Goal: Task Accomplishment & Management: Complete application form

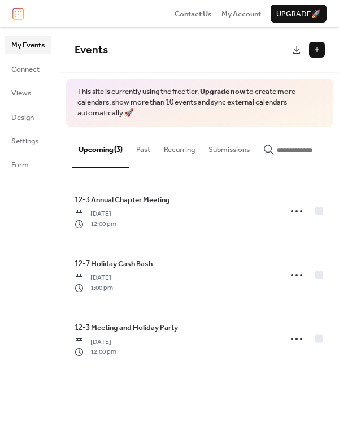
click at [313, 47] on button at bounding box center [317, 50] width 16 height 16
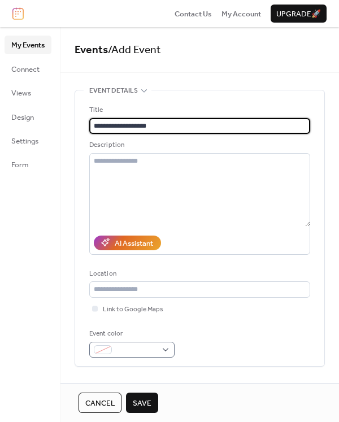
type input "**********"
click at [167, 346] on div at bounding box center [131, 349] width 85 height 16
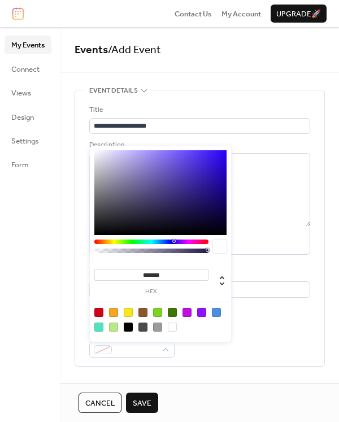
click at [96, 310] on div at bounding box center [98, 312] width 9 height 9
type input "*******"
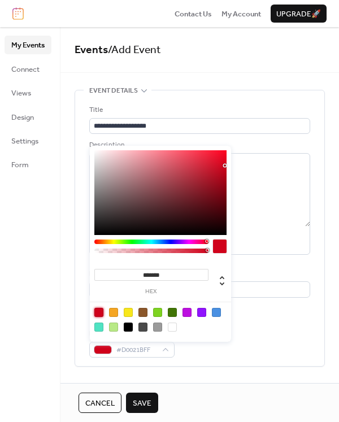
click at [271, 329] on div "Event color #D0021BFF" at bounding box center [199, 342] width 221 height 29
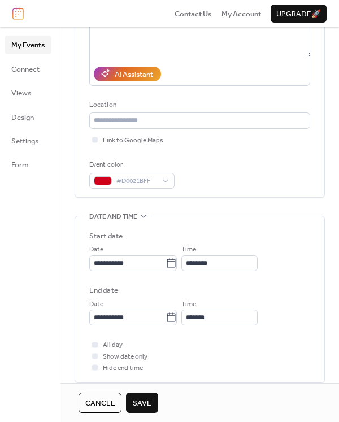
scroll to position [169, 0]
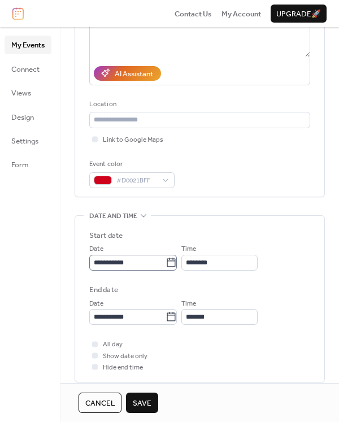
click at [175, 260] on icon at bounding box center [171, 261] width 8 height 9
click at [165, 260] on input "**********" at bounding box center [127, 262] width 76 height 16
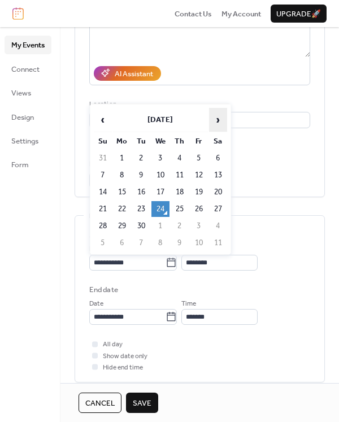
click at [218, 118] on span "›" at bounding box center [217, 119] width 17 height 23
click at [219, 175] on td "11" at bounding box center [218, 175] width 18 height 16
type input "**********"
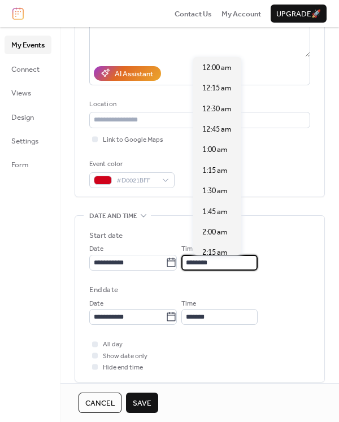
click at [229, 258] on input "********" at bounding box center [219, 262] width 76 height 16
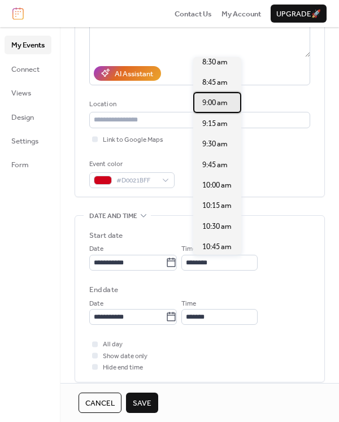
click at [207, 103] on span "9:00 am" at bounding box center [214, 102] width 25 height 11
type input "*******"
type input "********"
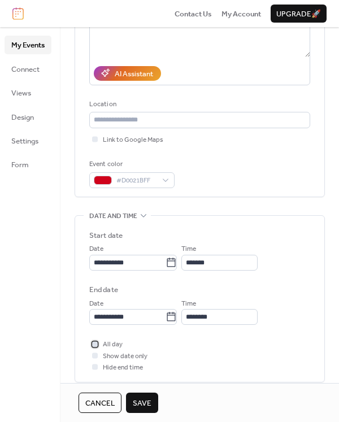
click at [95, 341] on div at bounding box center [95, 344] width 6 height 6
click at [96, 342] on icon at bounding box center [94, 343] width 3 height 3
click at [95, 365] on div at bounding box center [95, 367] width 6 height 6
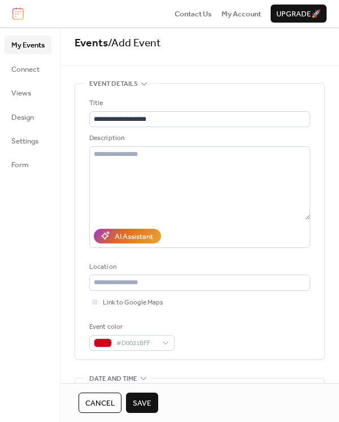
scroll to position [0, 0]
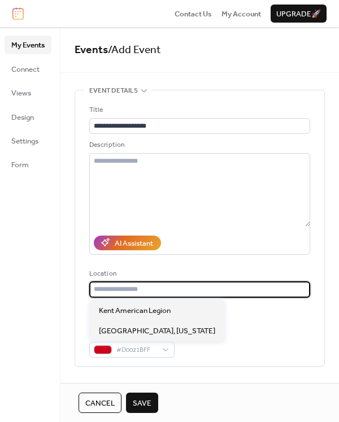
click at [158, 288] on input "text" at bounding box center [199, 289] width 221 height 16
paste input "**********"
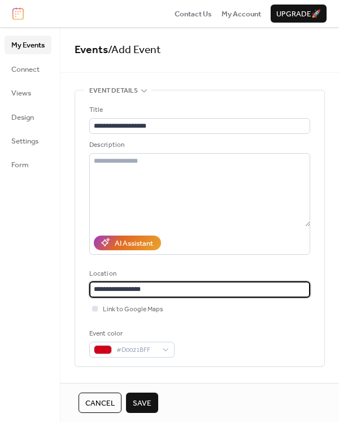
type input "**********"
click at [96, 306] on div at bounding box center [95, 308] width 6 height 6
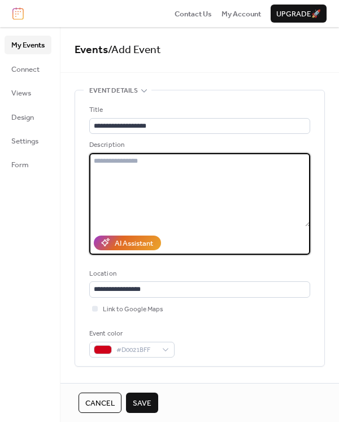
click at [135, 159] on textarea at bounding box center [199, 189] width 221 height 73
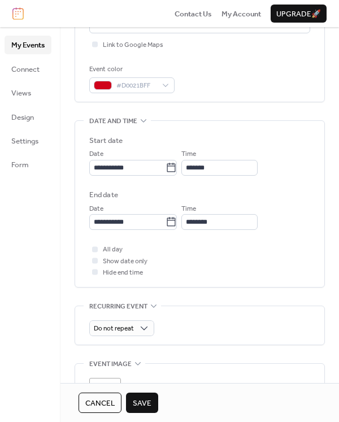
scroll to position [339, 0]
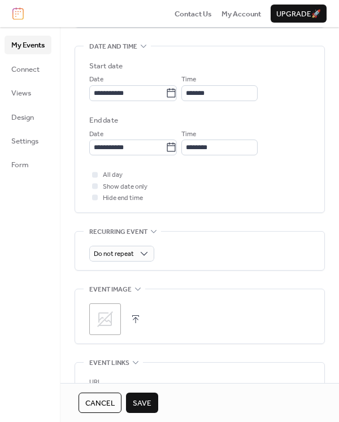
type textarea "**********"
click at [100, 326] on icon at bounding box center [105, 319] width 18 height 18
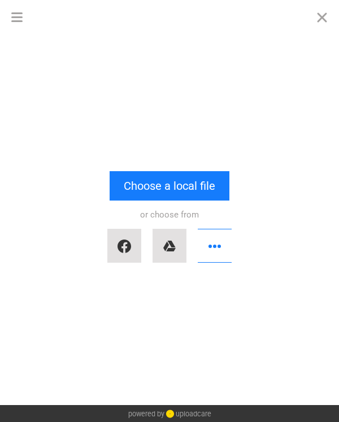
scroll to position [0, 0]
click at [213, 246] on button "button" at bounding box center [215, 246] width 34 height 34
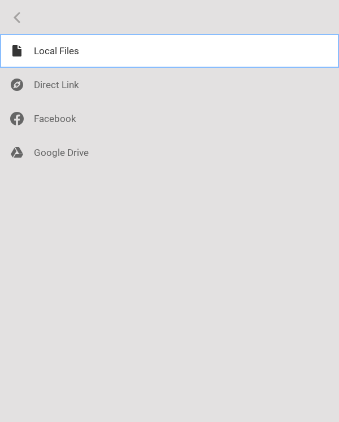
click at [49, 53] on div at bounding box center [169, 51] width 339 height 34
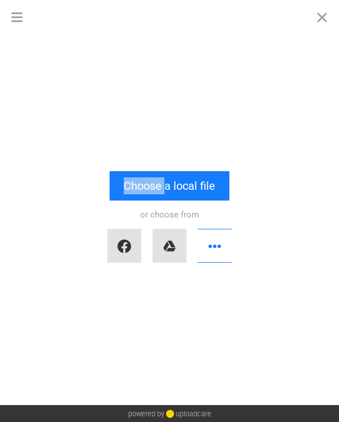
click at [49, 53] on div "Drop a file here drag & drop any files or Upload files from your computer Choos…" at bounding box center [169, 219] width 339 height 371
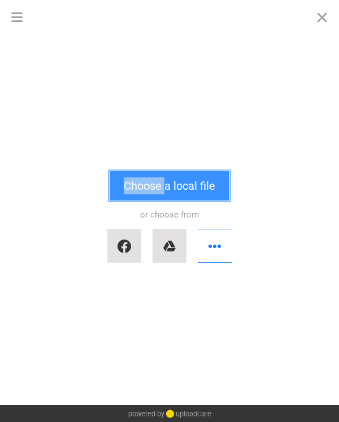
click at [187, 192] on button "Choose a local file" at bounding box center [169, 185] width 120 height 29
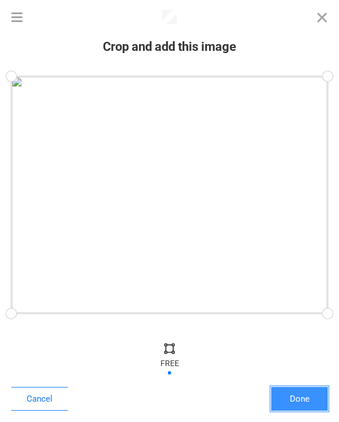
click at [305, 395] on button "Done" at bounding box center [299, 399] width 56 height 24
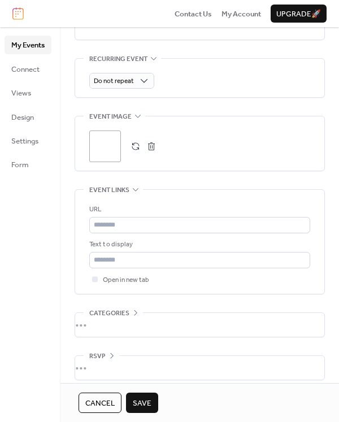
scroll to position [520, 0]
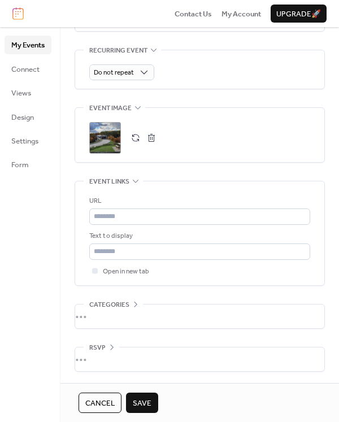
click at [144, 402] on span "Save" at bounding box center [142, 402] width 19 height 11
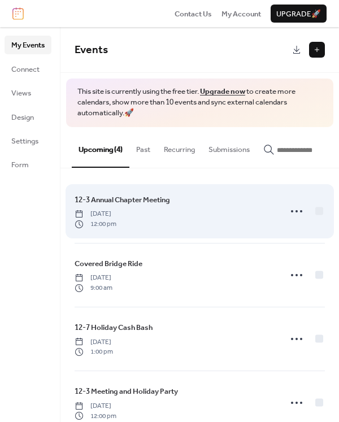
scroll to position [27, 0]
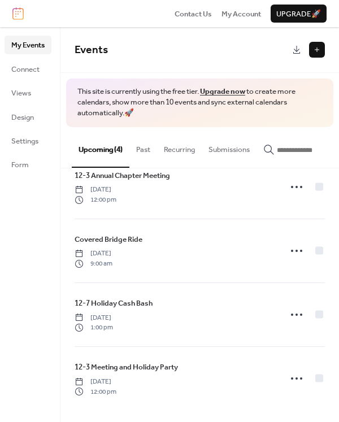
click at [315, 51] on button at bounding box center [317, 50] width 16 height 16
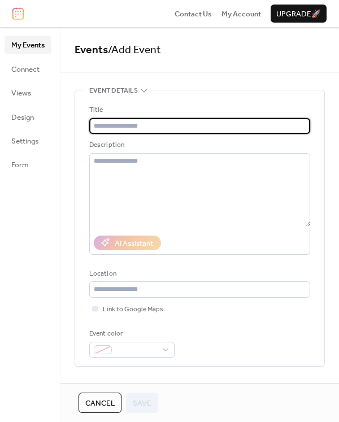
click at [134, 122] on input "text" at bounding box center [199, 126] width 221 height 16
paste input "**********"
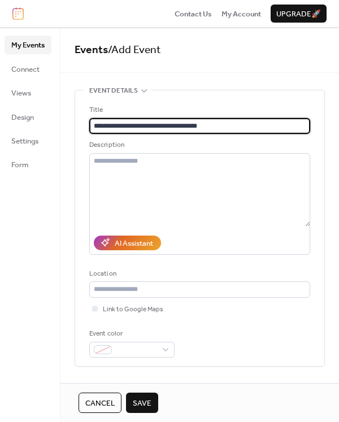
drag, startPoint x: 197, startPoint y: 129, endPoint x: 140, endPoint y: 130, distance: 57.0
click at [140, 130] on input "**********" at bounding box center [199, 126] width 221 height 16
type input "**********"
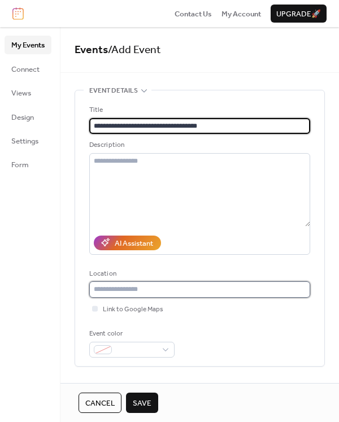
click at [121, 294] on input "text" at bounding box center [199, 289] width 221 height 16
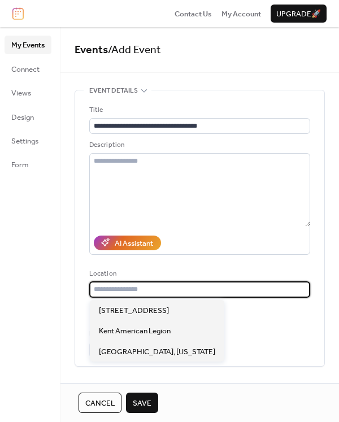
paste input "**********"
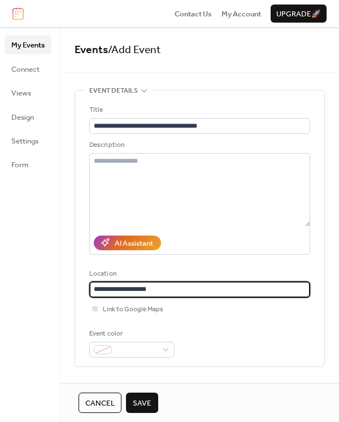
type input "**********"
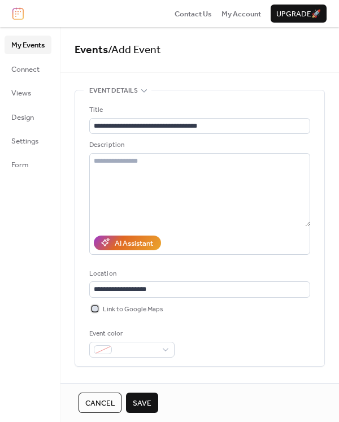
click at [93, 308] on div at bounding box center [95, 308] width 6 height 6
click at [166, 348] on div at bounding box center [131, 349] width 85 height 16
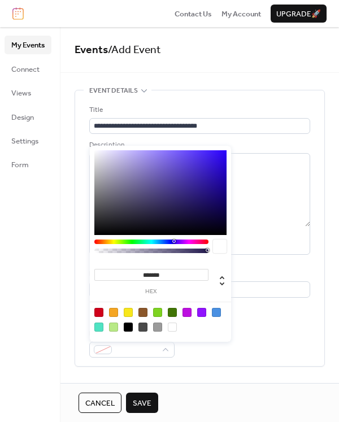
click at [98, 311] on div at bounding box center [98, 312] width 9 height 9
type input "*******"
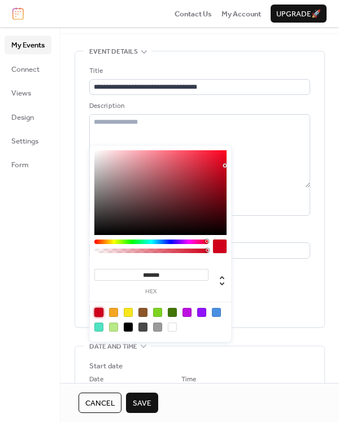
scroll to position [56, 0]
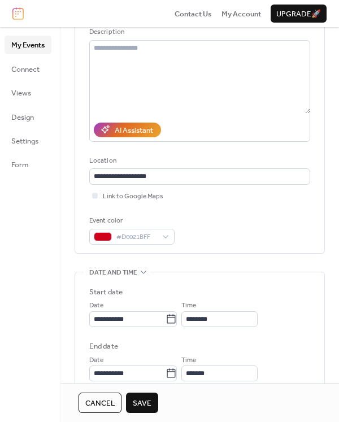
scroll to position [169, 0]
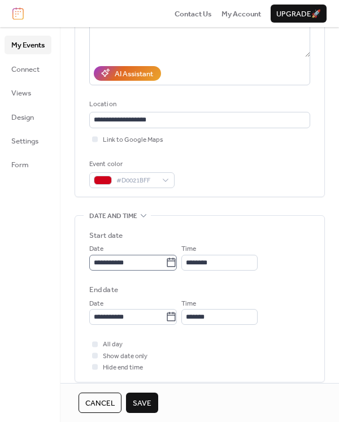
click at [175, 260] on icon at bounding box center [171, 261] width 8 height 9
click at [165, 260] on input "**********" at bounding box center [127, 262] width 76 height 16
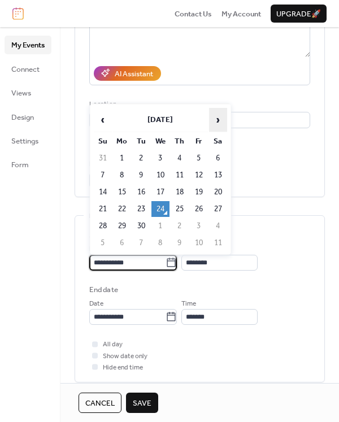
click at [217, 117] on span "›" at bounding box center [217, 119] width 17 height 23
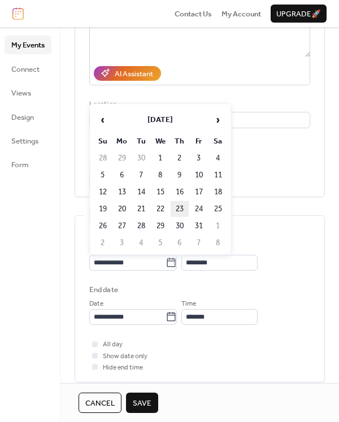
click at [178, 205] on td "23" at bounding box center [179, 209] width 18 height 16
type input "**********"
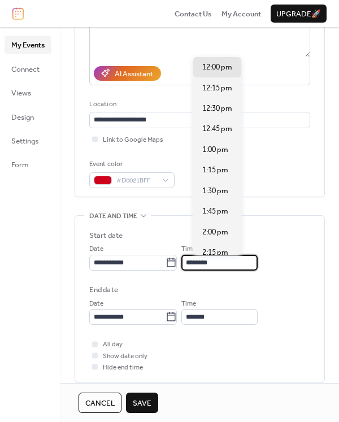
click at [233, 258] on input "********" at bounding box center [219, 262] width 76 height 16
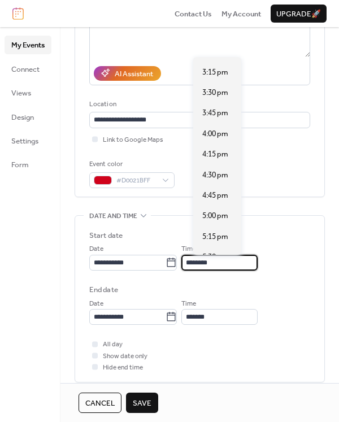
scroll to position [1269, 0]
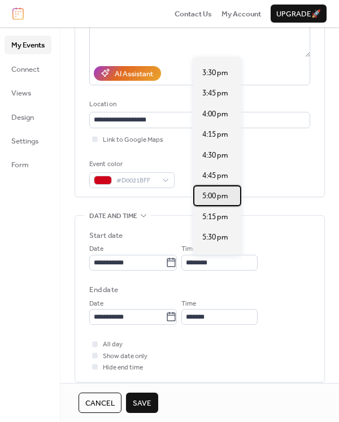
click at [215, 198] on span "5:00 pm" at bounding box center [215, 195] width 26 height 11
type input "*******"
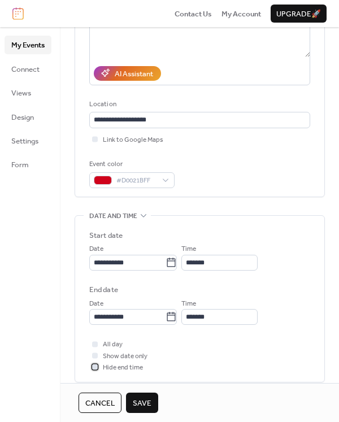
click at [95, 364] on div at bounding box center [95, 367] width 6 height 6
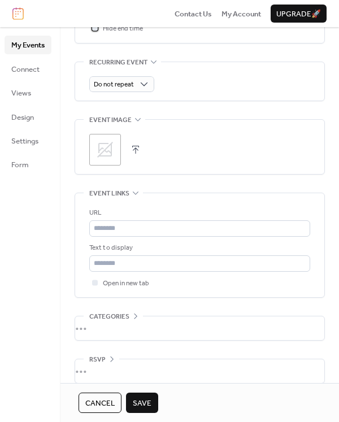
scroll to position [520, 0]
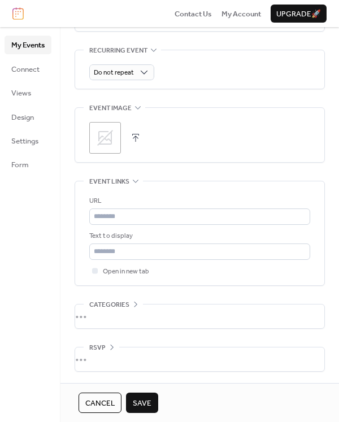
click at [144, 403] on span "Save" at bounding box center [142, 402] width 19 height 11
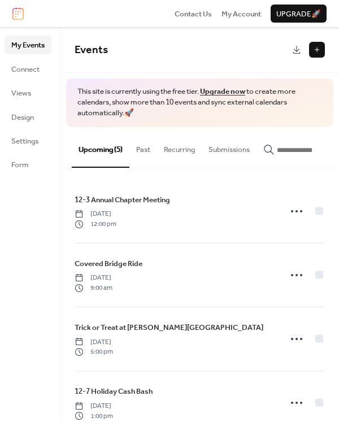
click at [315, 50] on button at bounding box center [317, 50] width 16 height 16
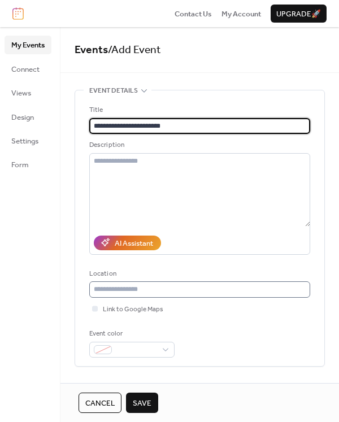
type input "**********"
click at [116, 289] on input "text" at bounding box center [199, 289] width 221 height 16
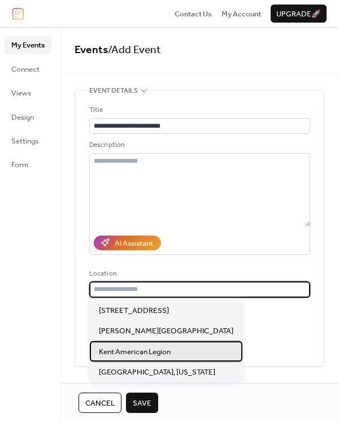
click at [160, 352] on span "Kent American Legion" at bounding box center [135, 351] width 72 height 11
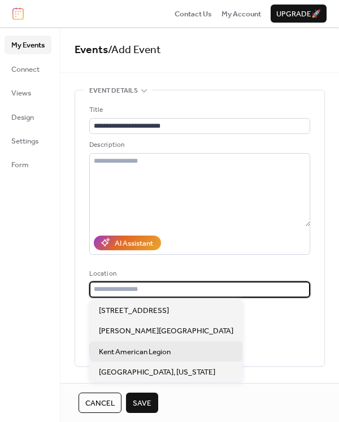
type input "**********"
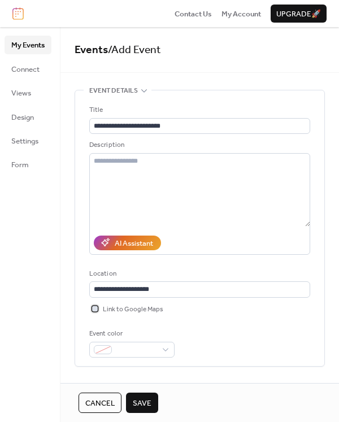
click at [94, 306] on div at bounding box center [95, 308] width 6 height 6
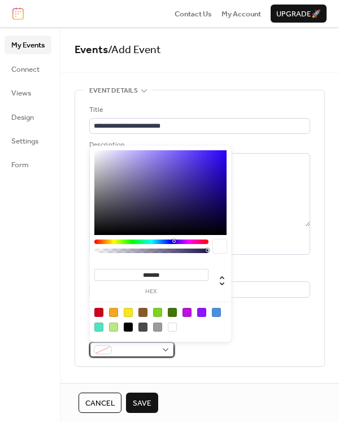
click at [167, 346] on div at bounding box center [131, 349] width 85 height 16
click at [99, 311] on div at bounding box center [98, 312] width 9 height 9
type input "*******"
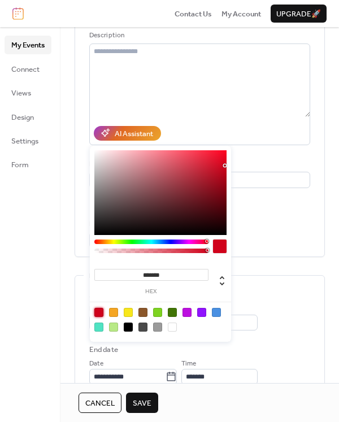
scroll to position [113, 0]
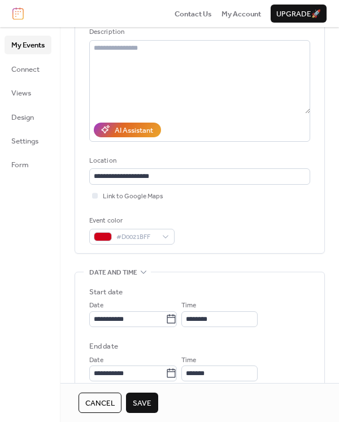
click at [279, 290] on label "Start date" at bounding box center [199, 291] width 221 height 11
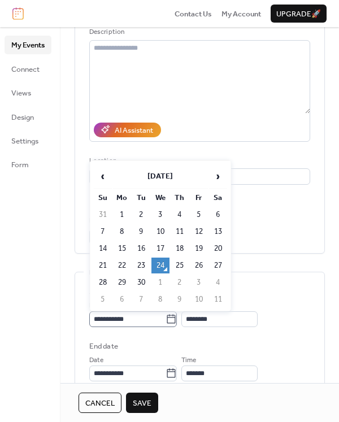
click at [177, 317] on icon at bounding box center [170, 318] width 11 height 11
click at [165, 317] on input "**********" at bounding box center [127, 319] width 76 height 16
click at [217, 177] on span "›" at bounding box center [217, 176] width 17 height 23
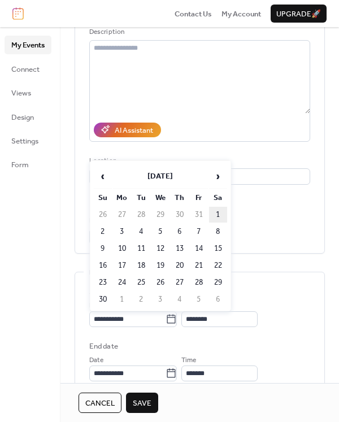
click at [220, 214] on td "1" at bounding box center [218, 215] width 18 height 16
type input "**********"
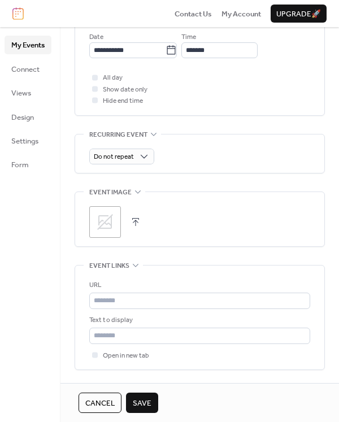
scroll to position [451, 0]
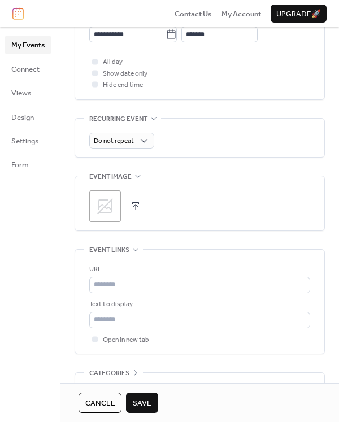
click at [104, 199] on icon at bounding box center [105, 206] width 18 height 18
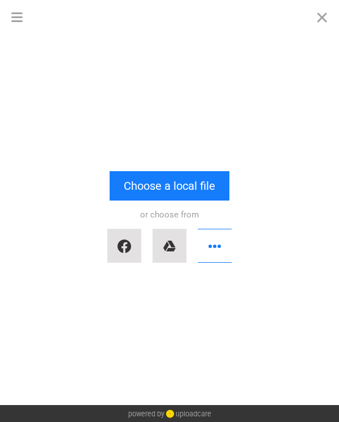
scroll to position [0, 0]
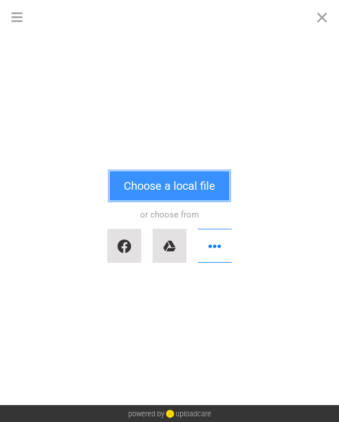
click at [178, 184] on button "Choose a local file" at bounding box center [169, 185] width 120 height 29
click at [163, 181] on button "Choose a local file" at bounding box center [169, 185] width 120 height 29
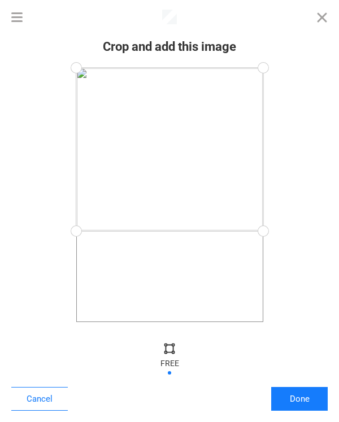
drag, startPoint x: 262, startPoint y: 322, endPoint x: 269, endPoint y: 231, distance: 91.7
click at [269, 231] on div at bounding box center [262, 230] width 25 height 25
drag, startPoint x: 261, startPoint y: 67, endPoint x: 264, endPoint y: 82, distance: 15.5
click at [264, 82] on div at bounding box center [262, 81] width 25 height 25
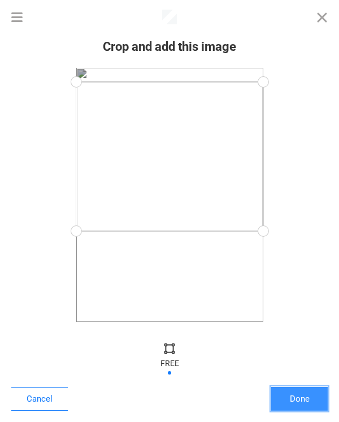
click at [302, 401] on button "Done" at bounding box center [299, 399] width 56 height 24
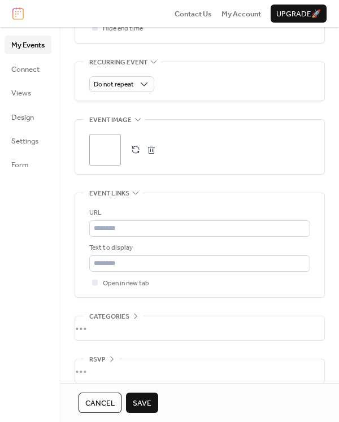
scroll to position [520, 0]
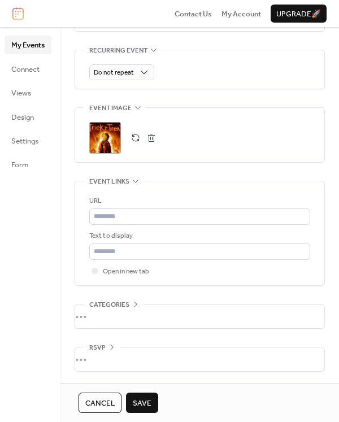
click at [148, 402] on span "Save" at bounding box center [142, 402] width 19 height 11
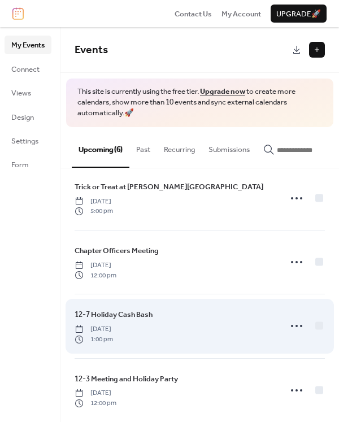
scroll to position [155, 0]
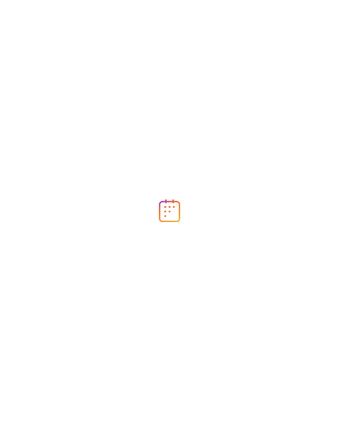
click at [227, 186] on div at bounding box center [169, 211] width 339 height 422
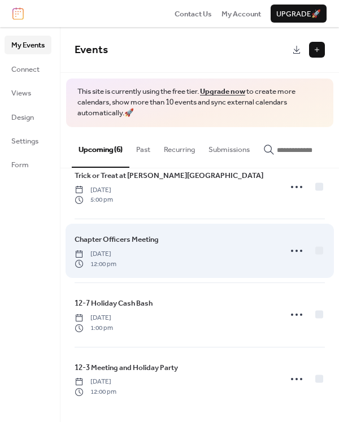
scroll to position [99, 0]
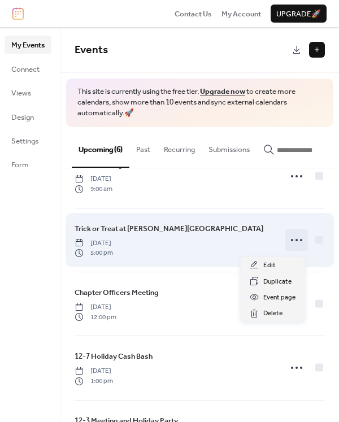
click at [294, 240] on icon at bounding box center [296, 240] width 18 height 18
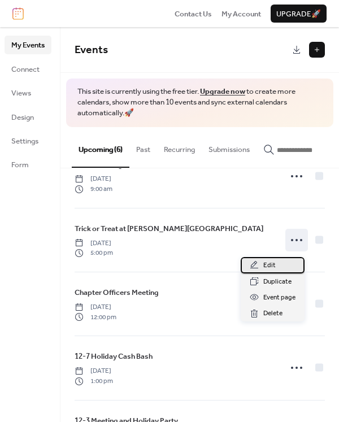
click at [270, 263] on span "Edit" at bounding box center [269, 265] width 12 height 11
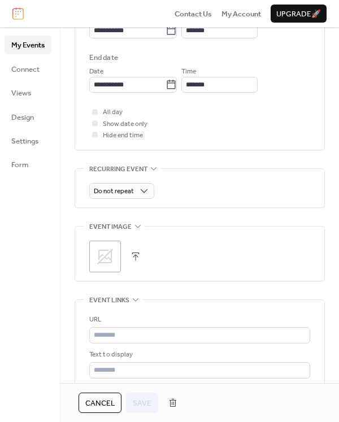
scroll to position [508, 0]
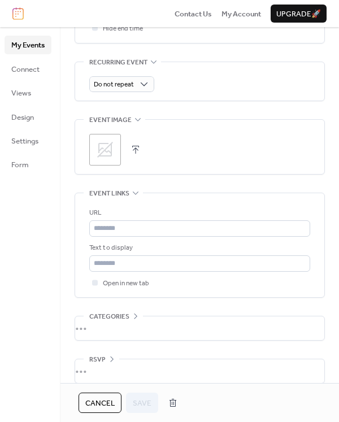
click at [106, 147] on icon at bounding box center [105, 150] width 18 height 18
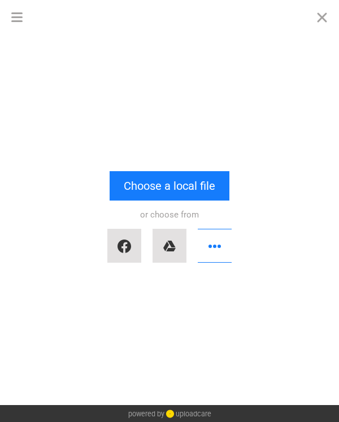
scroll to position [0, 0]
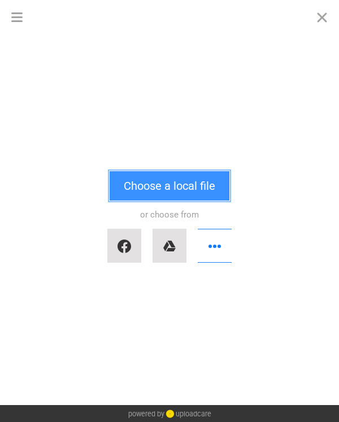
click at [155, 187] on button "Choose a local file" at bounding box center [169, 185] width 120 height 29
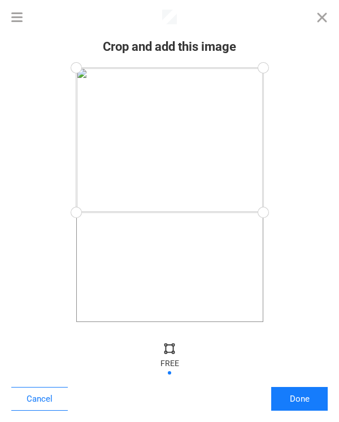
drag, startPoint x: 262, startPoint y: 319, endPoint x: 273, endPoint y: 212, distance: 107.8
click at [273, 212] on div at bounding box center [262, 212] width 25 height 25
drag, startPoint x: 262, startPoint y: 68, endPoint x: 267, endPoint y: 85, distance: 18.2
click at [267, 85] on div at bounding box center [262, 85] width 25 height 25
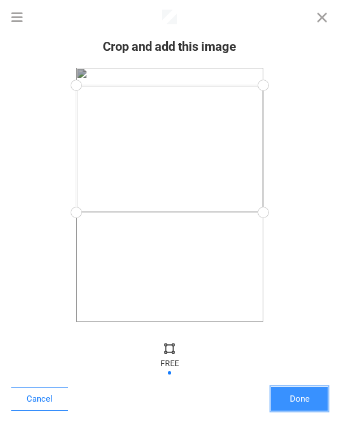
click at [299, 397] on button "Done" at bounding box center [299, 399] width 56 height 24
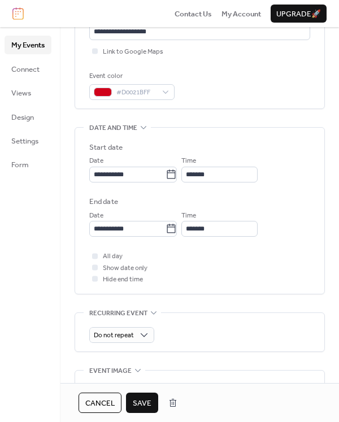
scroll to position [238, 0]
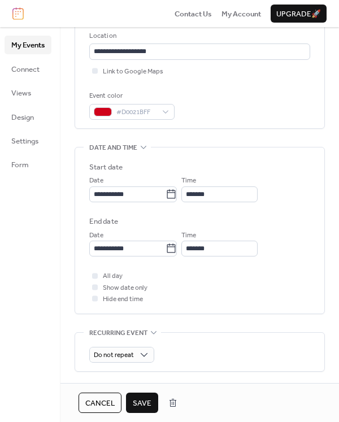
click at [141, 400] on span "Save" at bounding box center [142, 402] width 19 height 11
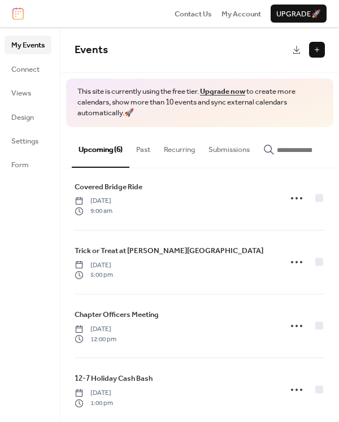
scroll to position [113, 0]
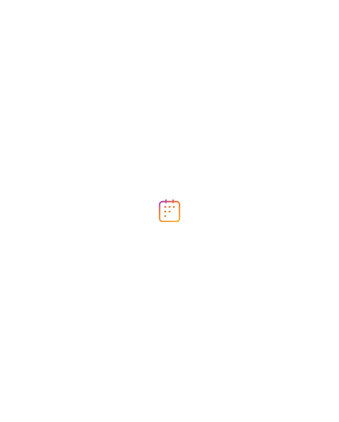
click at [174, 167] on div at bounding box center [169, 211] width 339 height 422
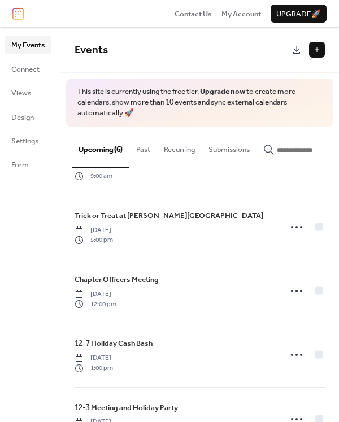
scroll to position [113, 0]
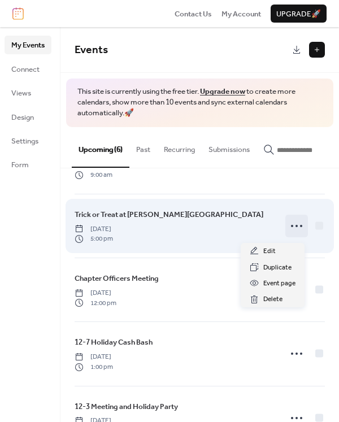
click at [295, 226] on icon at bounding box center [296, 226] width 18 height 18
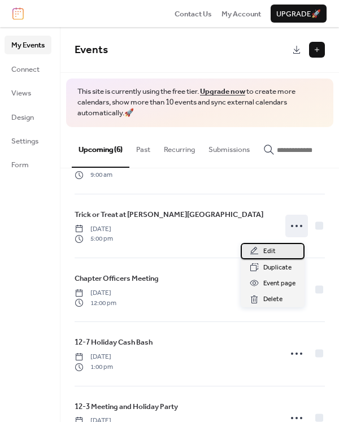
click at [264, 249] on span "Edit" at bounding box center [269, 250] width 12 height 11
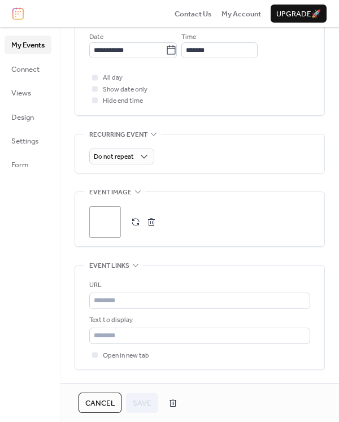
scroll to position [451, 0]
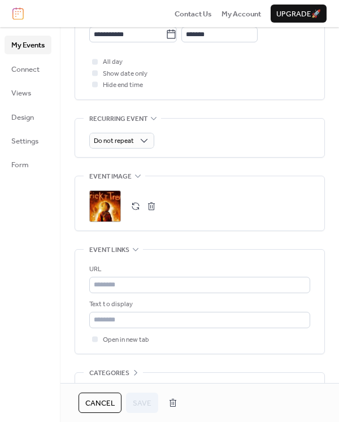
click at [99, 204] on div ";" at bounding box center [105, 206] width 32 height 32
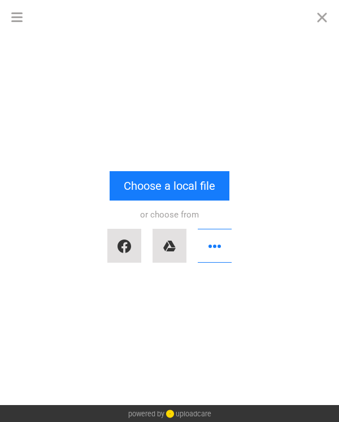
scroll to position [0, 0]
click at [315, 14] on button "Close" at bounding box center [322, 17] width 34 height 34
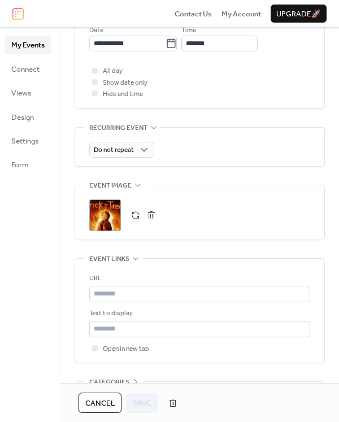
scroll to position [451, 0]
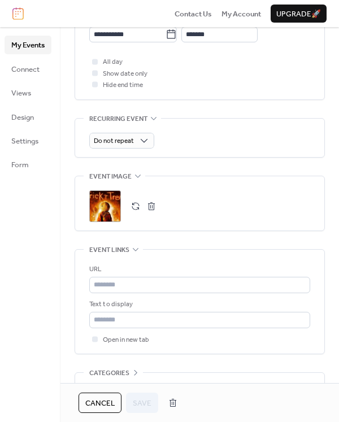
click at [103, 203] on div ";" at bounding box center [105, 206] width 32 height 32
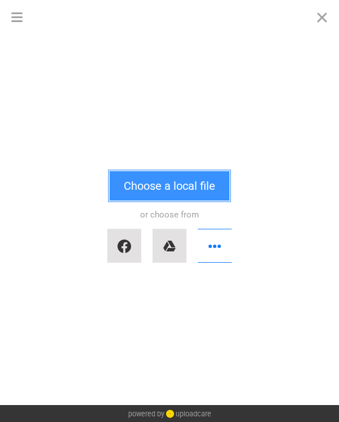
click at [165, 181] on button "Choose a local file" at bounding box center [169, 185] width 120 height 29
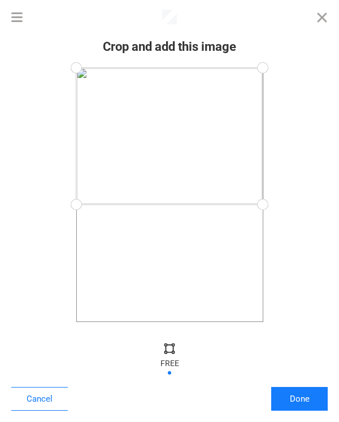
drag, startPoint x: 262, startPoint y: 324, endPoint x: 262, endPoint y: 204, distance: 119.6
click at [262, 204] on div at bounding box center [261, 204] width 25 height 25
drag, startPoint x: 258, startPoint y: 66, endPoint x: 264, endPoint y: 84, distance: 18.9
click at [264, 84] on div at bounding box center [262, 84] width 25 height 25
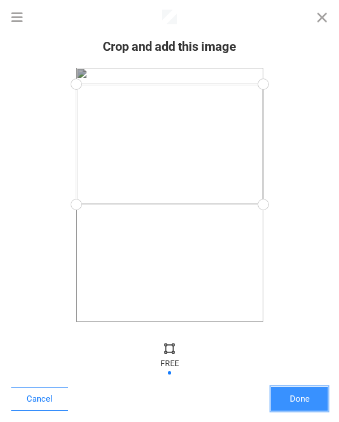
click at [304, 398] on button "Done" at bounding box center [299, 399] width 56 height 24
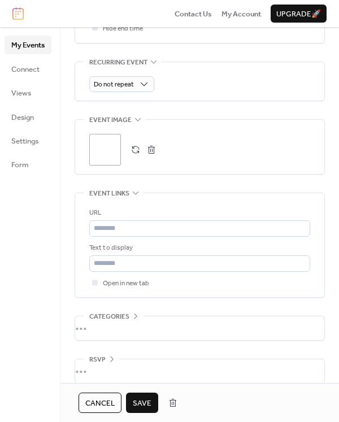
scroll to position [520, 0]
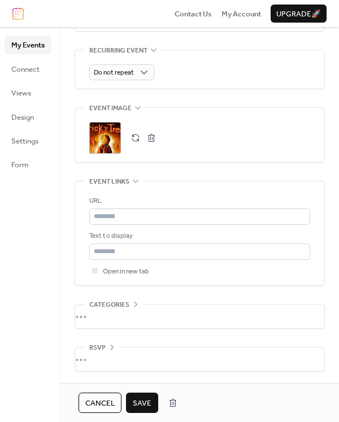
click at [148, 401] on span "Save" at bounding box center [142, 402] width 19 height 11
